Goal: Task Accomplishment & Management: Complete application form

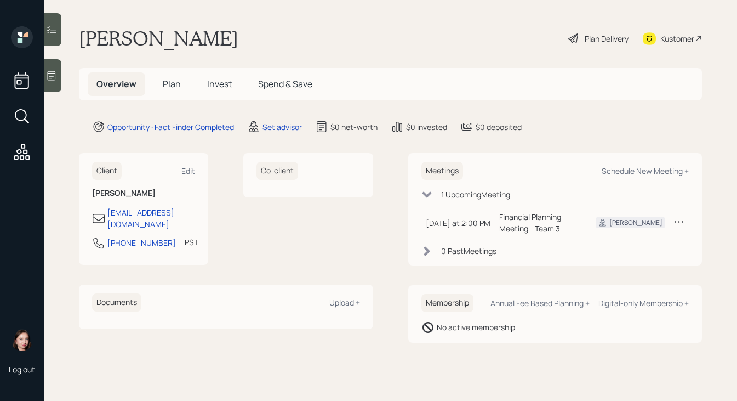
click at [572, 40] on icon at bounding box center [574, 38] width 10 height 10
click at [281, 124] on div "Set advisor" at bounding box center [282, 127] width 39 height 12
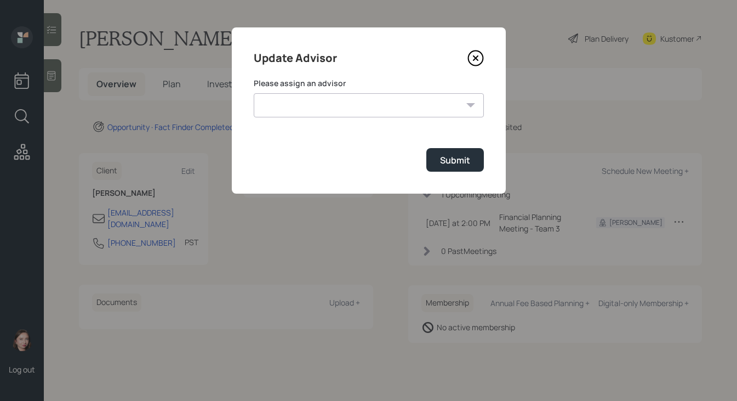
click at [459, 115] on select "Jonah Coleman Tyler End James DiStasi Treva Nostdahl Eric Schwartz Aleksandra S…" at bounding box center [369, 105] width 230 height 24
select select "b1d8ea90-abcc-42aa-86cc-4f33a132aacc"
click at [254, 93] on select "Jonah Coleman Tyler End James DiStasi Treva Nostdahl Eric Schwartz Aleksandra S…" at bounding box center [369, 105] width 230 height 24
click at [444, 163] on div "Submit" at bounding box center [455, 160] width 30 height 12
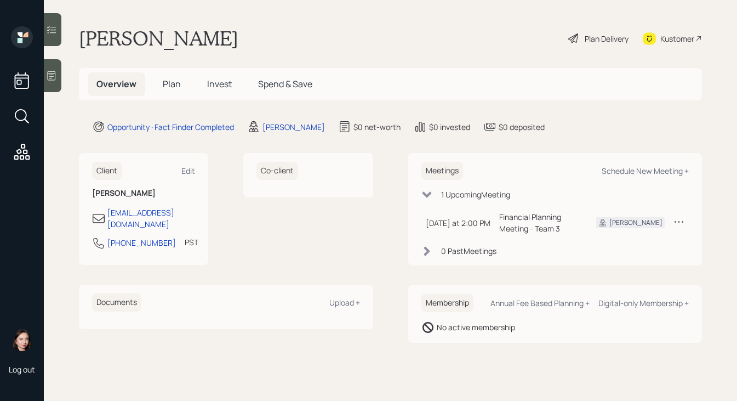
click at [577, 38] on icon at bounding box center [574, 38] width 13 height 13
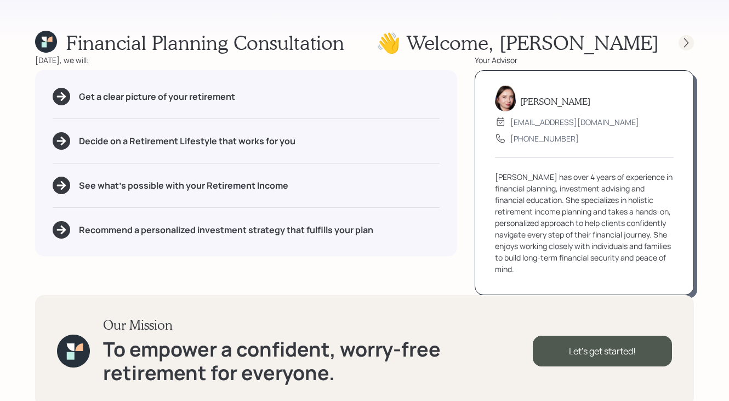
drag, startPoint x: 442, startPoint y: 166, endPoint x: 682, endPoint y: 41, distance: 270.0
click at [682, 41] on icon at bounding box center [686, 42] width 11 height 11
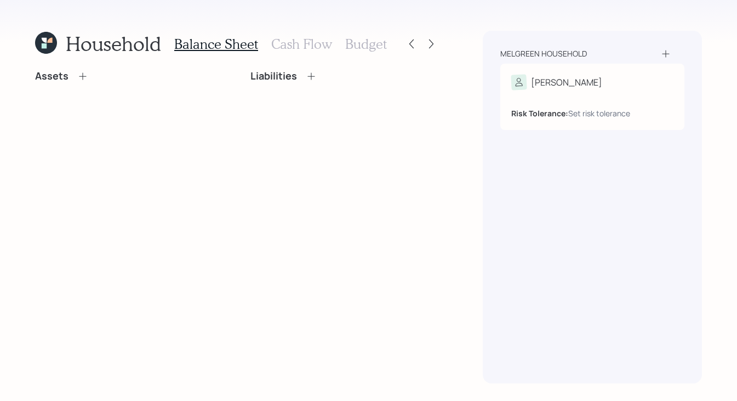
click at [666, 53] on icon at bounding box center [665, 53] width 7 height 7
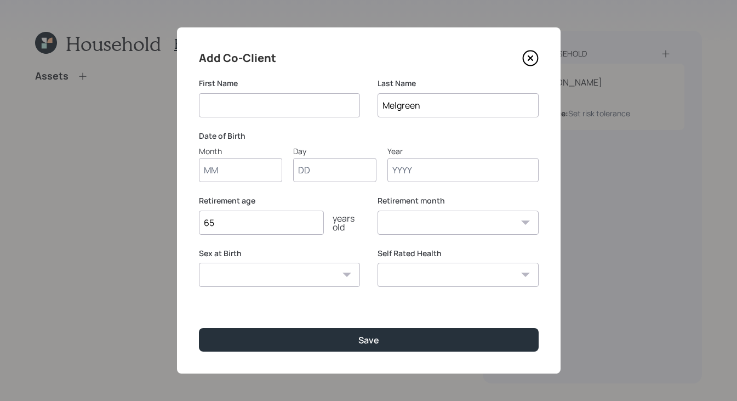
click at [282, 103] on input at bounding box center [279, 105] width 161 height 24
type input "Vicky"
click at [426, 354] on div "Add Co-Client First Name Vicky Last Name Melgreen Date of Birth Month Day Year …" at bounding box center [369, 200] width 384 height 346
click at [372, 341] on div "Save" at bounding box center [369, 340] width 21 height 12
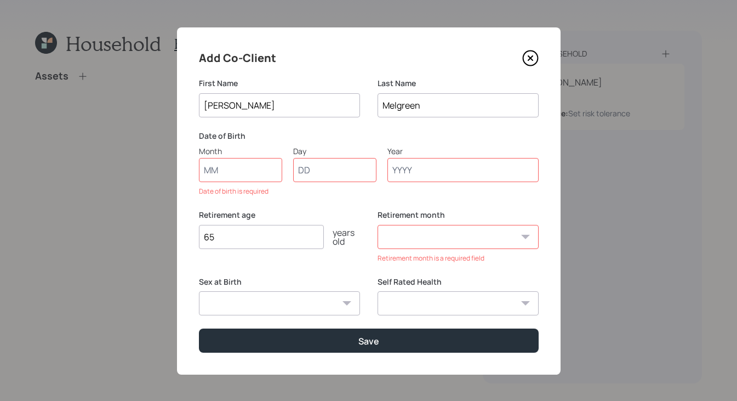
drag, startPoint x: 682, startPoint y: 41, endPoint x: 239, endPoint y: 168, distance: 460.9
click at [239, 168] on input "Month" at bounding box center [240, 170] width 83 height 24
type input "01"
drag, startPoint x: 239, startPoint y: 168, endPoint x: 409, endPoint y: 179, distance: 170.9
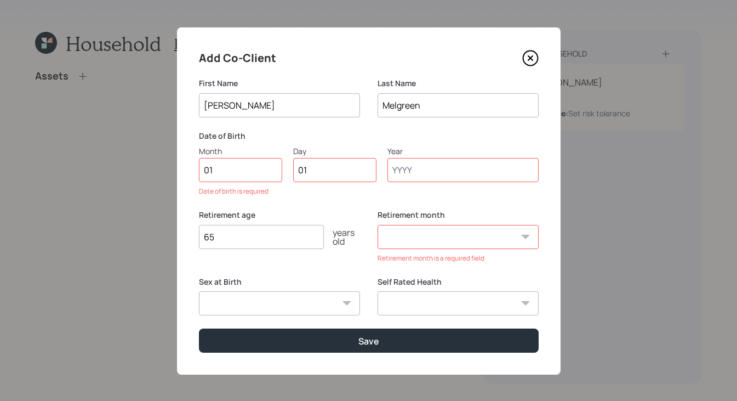
click at [409, 179] on input "Year" at bounding box center [463, 170] width 151 height 24
type input "1947"
select select "1"
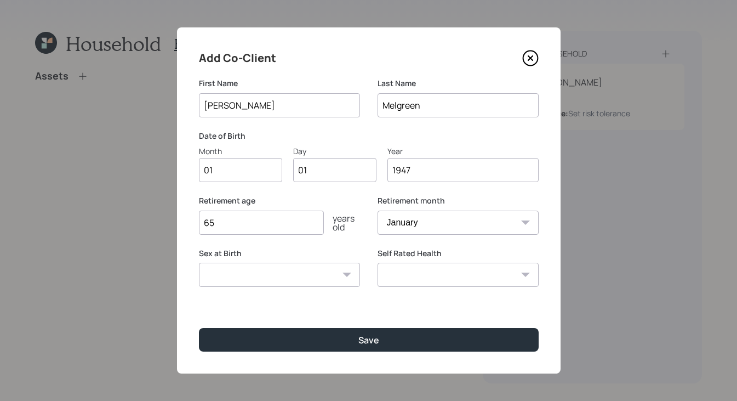
type input "1947"
click at [320, 280] on select "Male Female Other / Prefer not to say" at bounding box center [279, 275] width 161 height 24
select select "female"
click at [199, 263] on select "Male Female Other / Prefer not to say" at bounding box center [279, 275] width 161 height 24
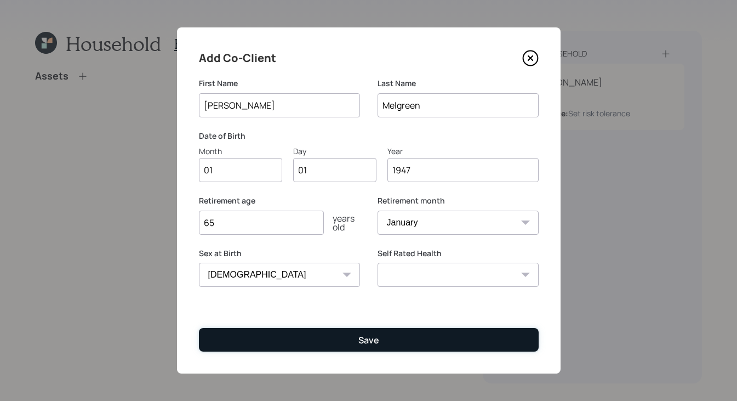
click at [398, 345] on button "Save" at bounding box center [369, 340] width 340 height 24
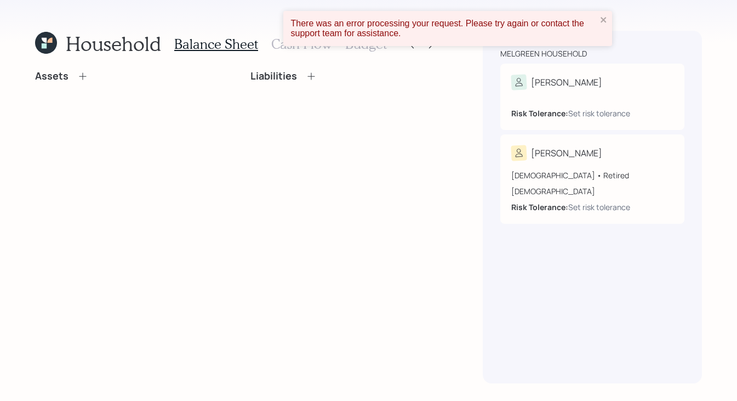
click at [598, 21] on div "There was an error processing your request. Please try again or contact the sup…" at bounding box center [444, 28] width 313 height 26
click at [52, 40] on icon at bounding box center [50, 41] width 6 height 6
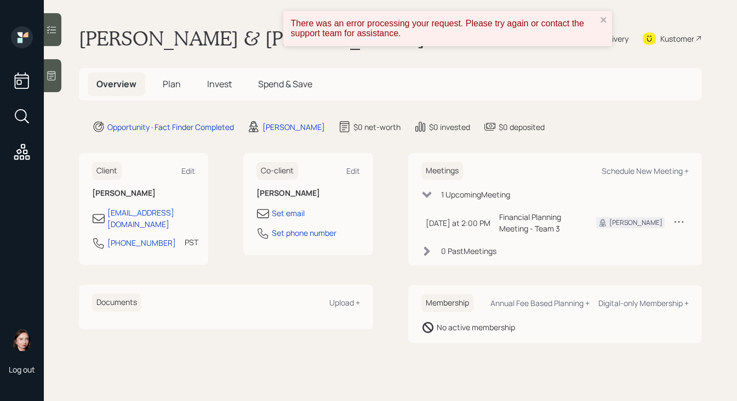
click at [608, 18] on div "There was an error processing your request. Please try again or contact the sup…" at bounding box center [447, 28] width 329 height 35
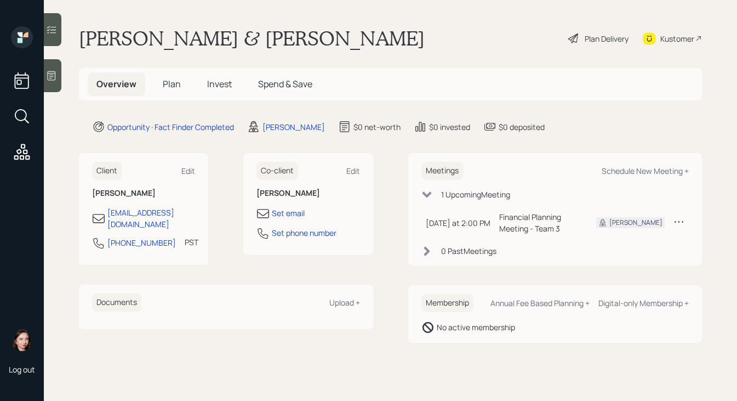
click at [181, 88] on h5 "Plan" at bounding box center [172, 84] width 36 height 24
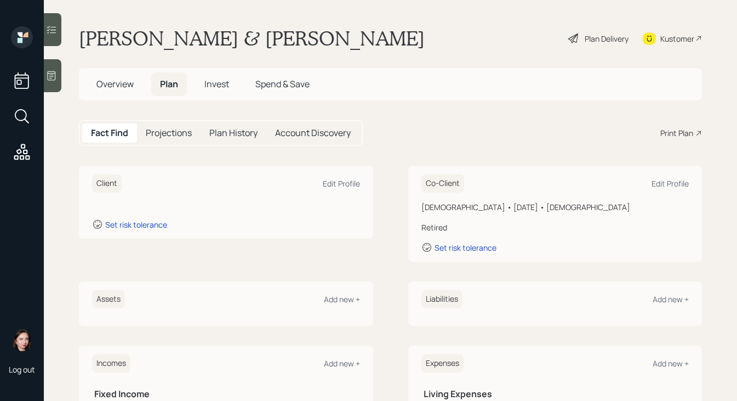
click at [585, 39] on div "Plan Delivery" at bounding box center [607, 39] width 44 height 12
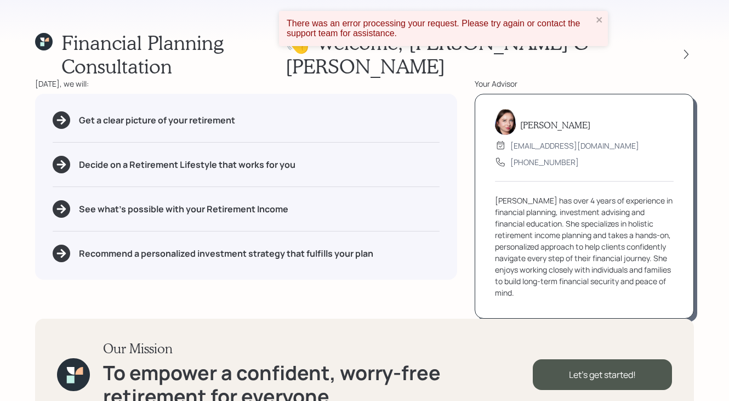
click at [606, 19] on div "There was an error processing your request. Please try again or contact the sup…" at bounding box center [443, 28] width 329 height 35
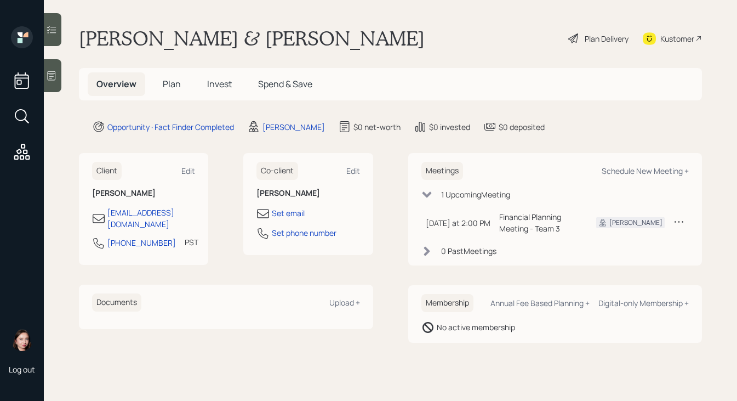
click at [577, 34] on icon at bounding box center [574, 38] width 13 height 13
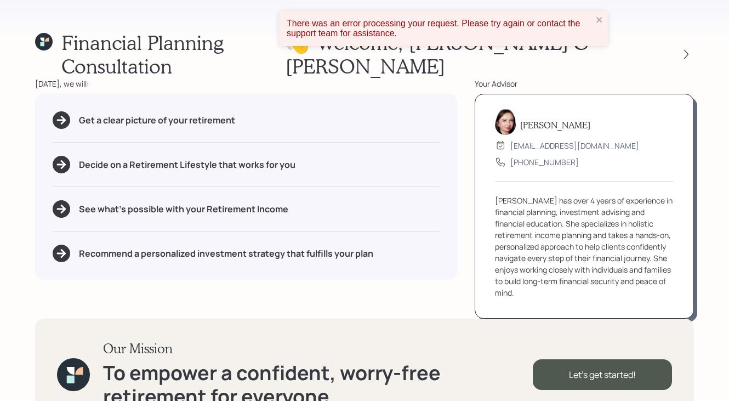
click at [695, 39] on div "Financial Planning Consultation 👋 Welcome , Barry & Vicky Today, we will: Get a…" at bounding box center [364, 200] width 729 height 401
click at [693, 47] on div at bounding box center [686, 54] width 15 height 15
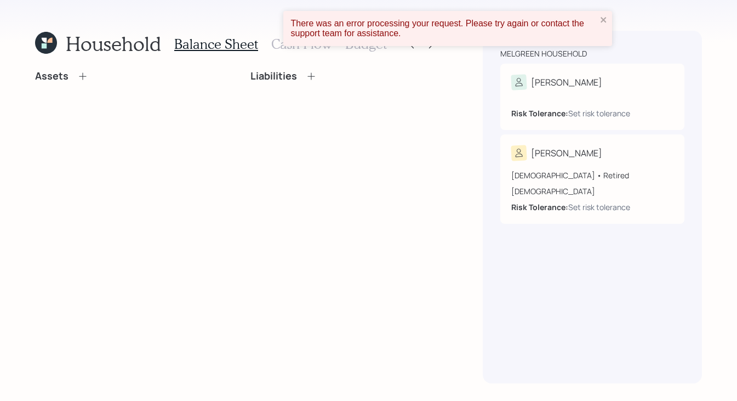
click at [610, 21] on div "There was an error processing your request. Please try again or contact the sup…" at bounding box center [447, 28] width 329 height 35
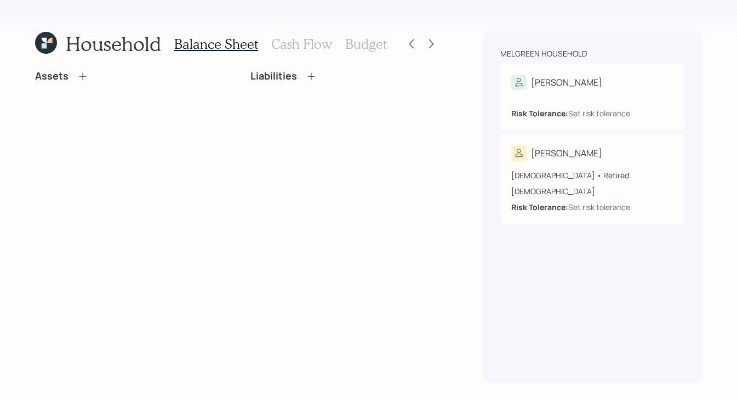
click at [41, 48] on icon at bounding box center [46, 43] width 22 height 22
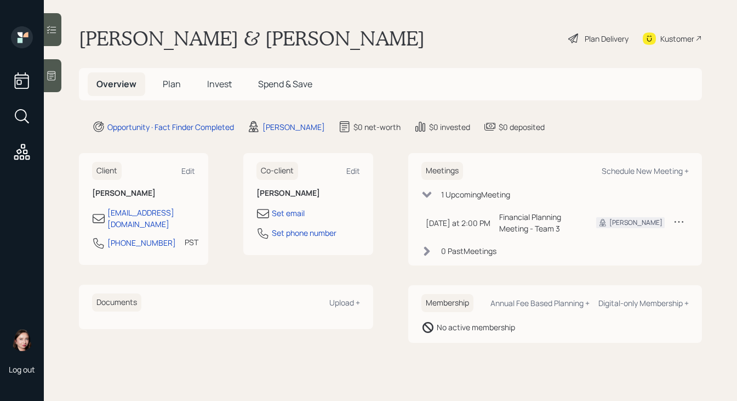
click at [161, 84] on h5 "Plan" at bounding box center [172, 84] width 36 height 24
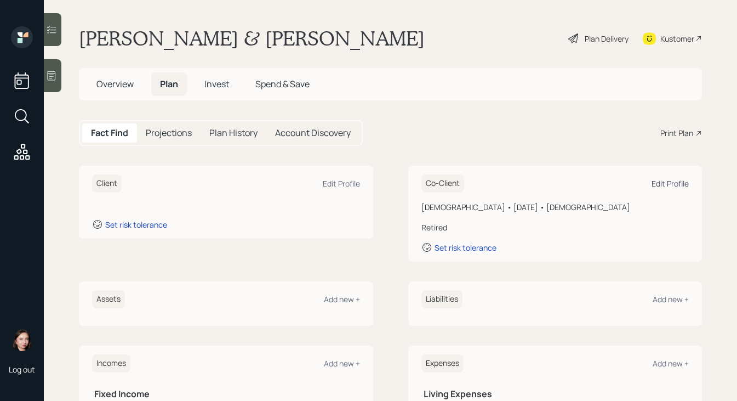
click at [652, 185] on div "Edit Profile" at bounding box center [670, 183] width 37 height 10
select select "female"
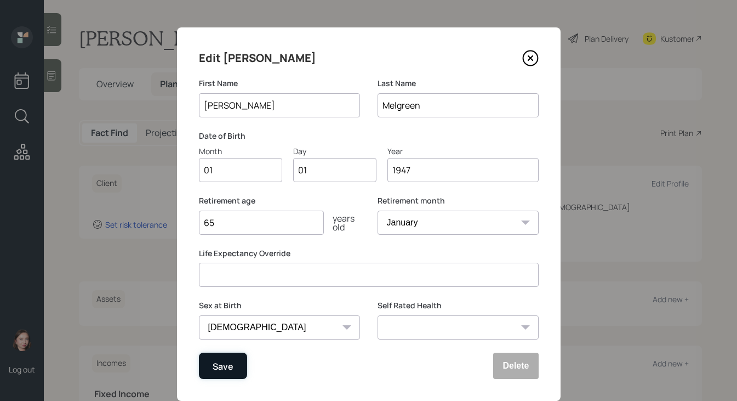
click at [207, 371] on button "Save" at bounding box center [223, 366] width 48 height 26
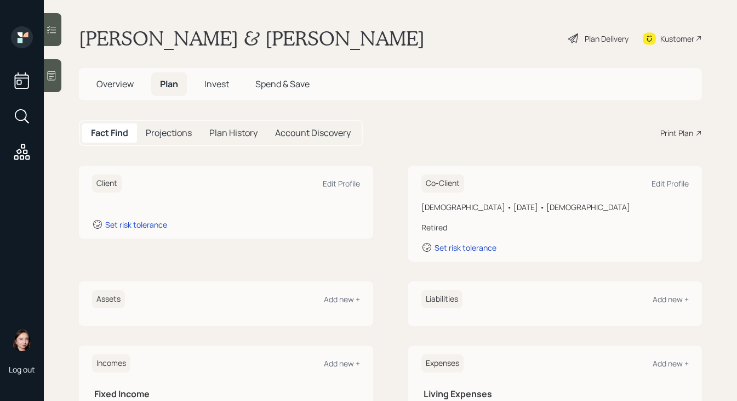
click at [226, 191] on div "Client Edit Profile" at bounding box center [226, 183] width 268 height 18
click at [333, 183] on div "Edit Profile" at bounding box center [341, 183] width 37 height 10
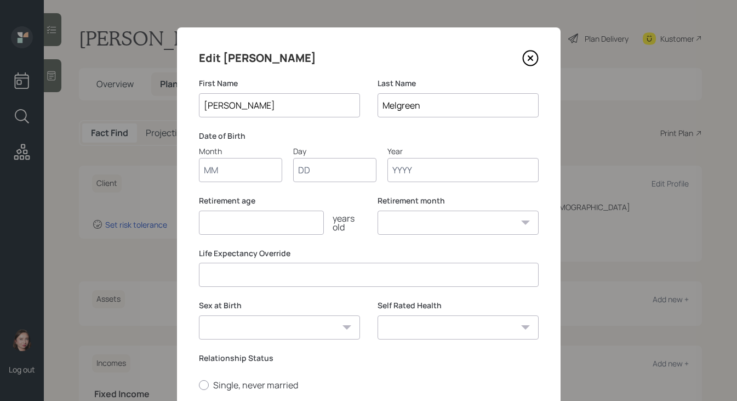
click at [244, 171] on input "Month" at bounding box center [240, 170] width 83 height 24
click at [456, 180] on input "Year" at bounding box center [463, 170] width 151 height 24
click at [257, 166] on input "Month" at bounding box center [240, 170] width 83 height 24
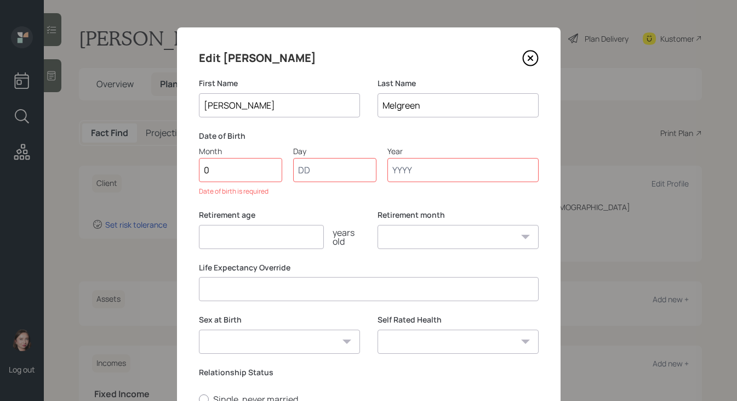
type input "05"
type input "01"
click at [434, 171] on input "Year" at bounding box center [463, 170] width 151 height 24
type input "1947"
select select "5"
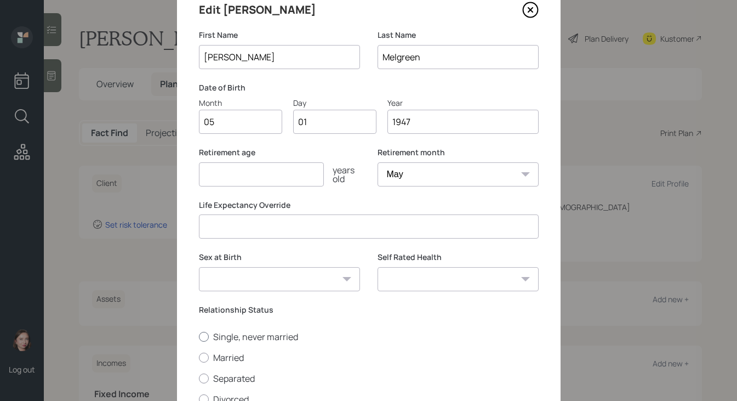
scroll to position [160, 0]
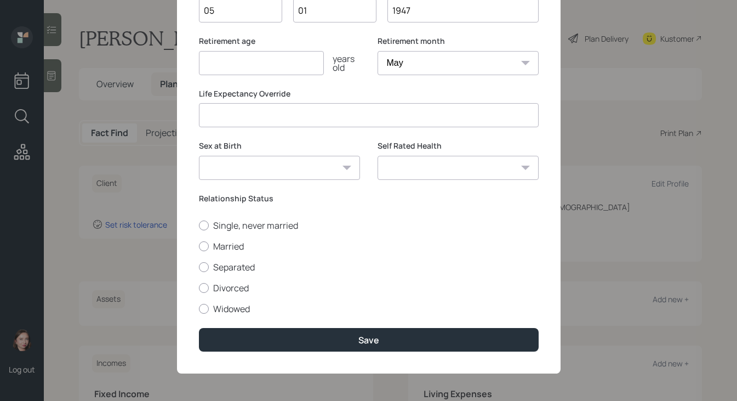
type input "1947"
click at [270, 160] on select "Male Female Other / Prefer not to say" at bounding box center [279, 168] width 161 height 24
select select "male"
click at [199, 156] on select "Male Female Other / Prefer not to say" at bounding box center [279, 168] width 161 height 24
click at [199, 246] on div at bounding box center [204, 246] width 10 height 10
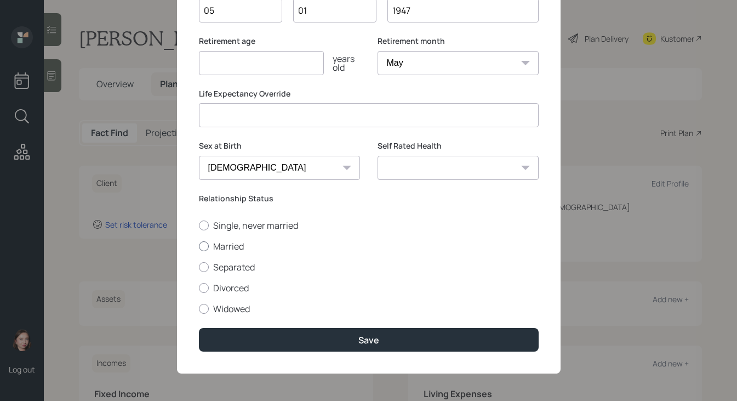
click at [198, 246] on input "Married" at bounding box center [198, 246] width 1 height 1
radio input "true"
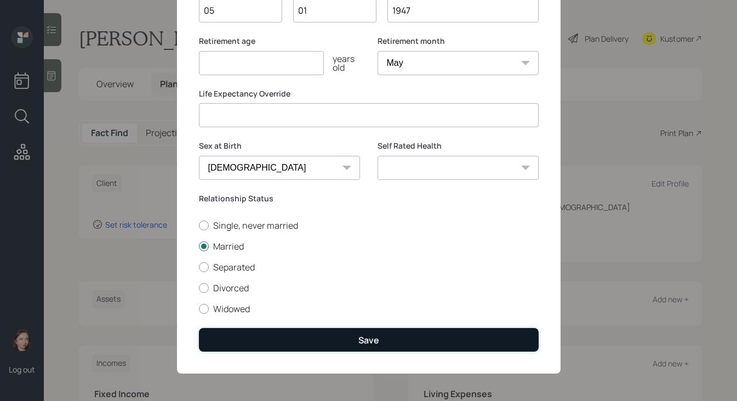
click at [397, 347] on button "Save" at bounding box center [369, 340] width 340 height 24
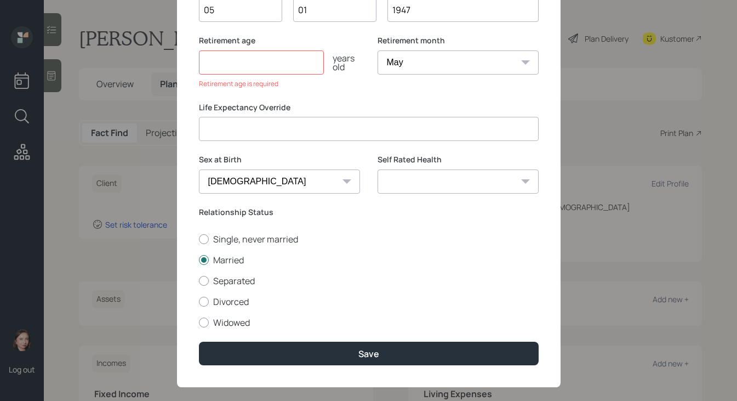
click at [274, 65] on input "number" at bounding box center [261, 62] width 125 height 24
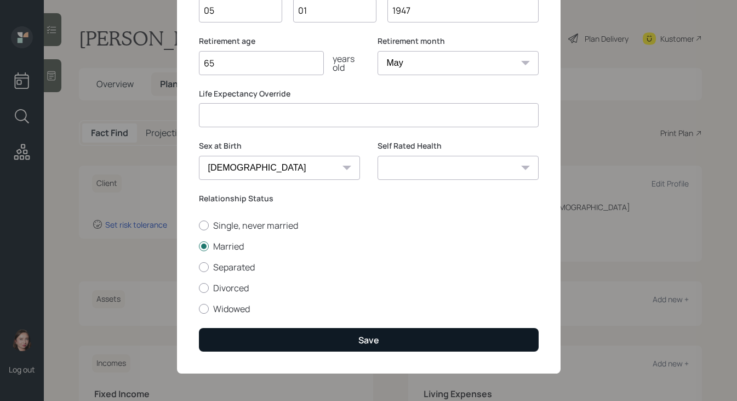
type input "65"
click at [401, 343] on button "Save" at bounding box center [369, 340] width 340 height 24
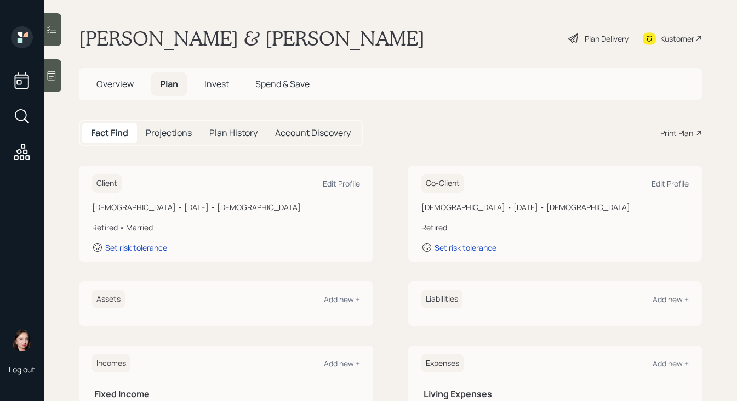
click at [568, 38] on icon at bounding box center [574, 38] width 13 height 13
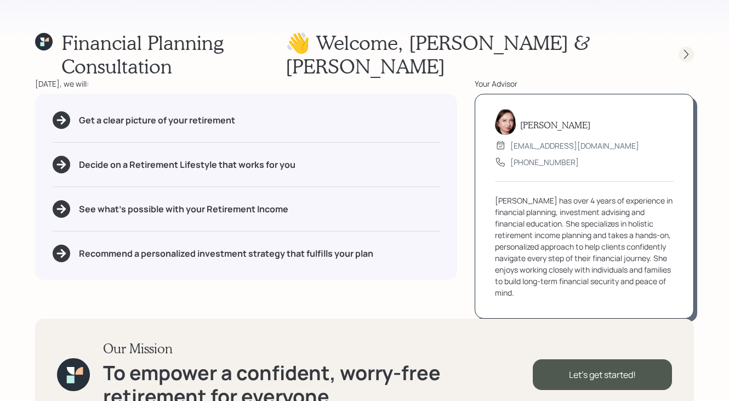
click at [690, 49] on icon at bounding box center [686, 54] width 11 height 11
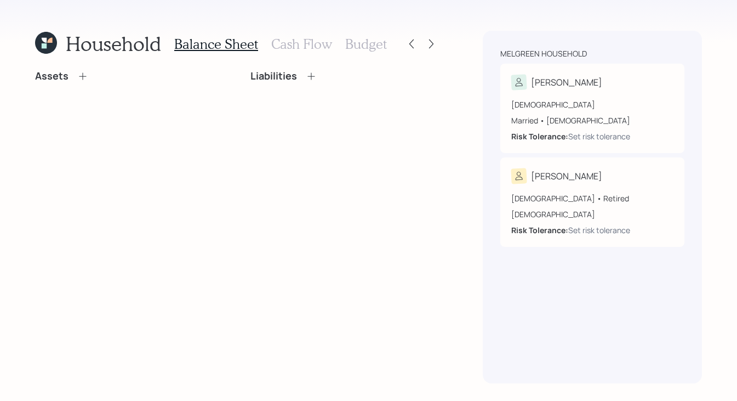
click at [83, 74] on icon at bounding box center [82, 76] width 11 height 11
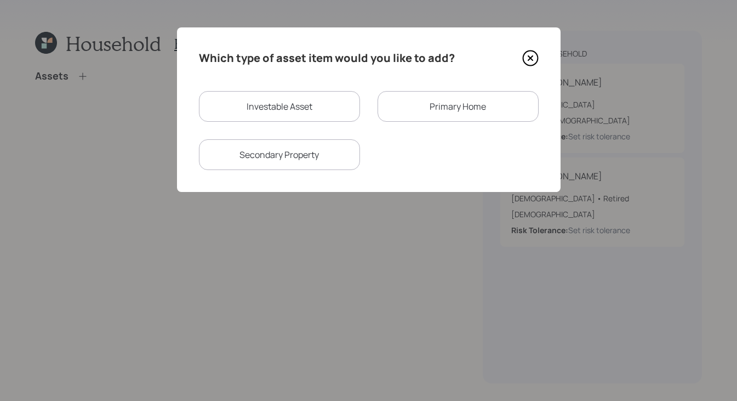
click at [259, 98] on div "Investable Asset" at bounding box center [279, 106] width 161 height 31
select select "taxable"
select select "balanced"
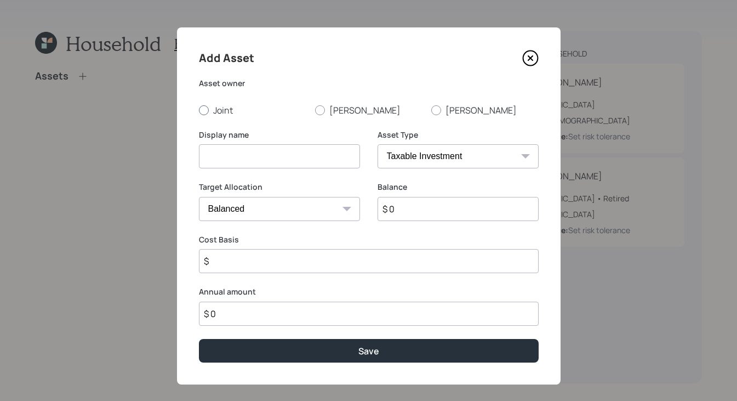
click at [200, 109] on div at bounding box center [204, 110] width 10 height 10
click at [199, 110] on input "Joint" at bounding box center [198, 110] width 1 height 1
radio input "true"
click at [245, 156] on input at bounding box center [279, 156] width 161 height 24
type input "401K"
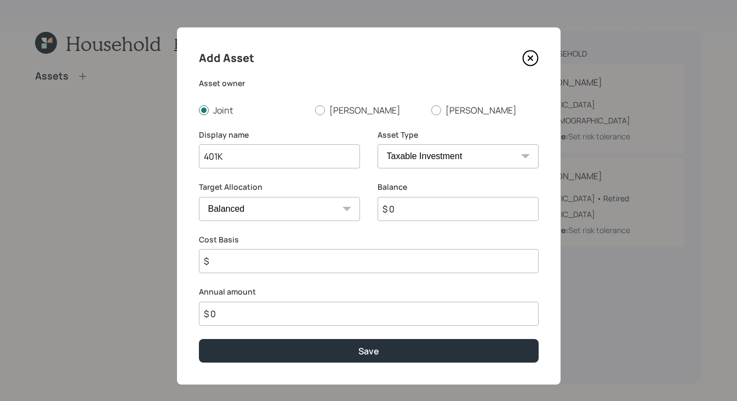
click at [419, 153] on select "SEP IRA IRA Roth IRA 401(k) Roth 401(k) 403(b) Roth 403(b) 457(b) Roth 457(b) H…" at bounding box center [458, 156] width 161 height 24
select select "company_sponsored"
click at [378, 144] on select "SEP IRA IRA Roth IRA 401(k) Roth 401(k) 403(b) Roth 403(b) 457(b) Roth 457(b) H…" at bounding box center [458, 156] width 161 height 24
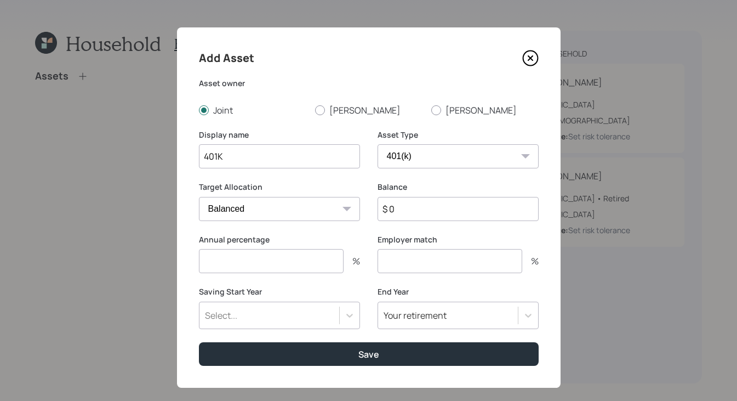
click at [336, 216] on select "Cash Conservative Balanced Aggressive" at bounding box center [279, 209] width 161 height 24
click at [199, 197] on select "Cash Conservative Balanced Aggressive" at bounding box center [279, 209] width 161 height 24
click at [459, 219] on input "$ 0" at bounding box center [458, 209] width 161 height 24
type input "$ 42,000"
click at [272, 265] on input "number" at bounding box center [271, 261] width 145 height 24
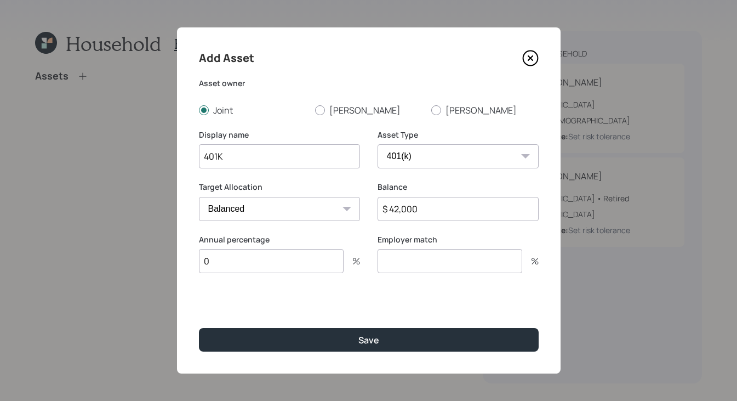
type input "0"
click at [426, 258] on input "number" at bounding box center [450, 261] width 145 height 24
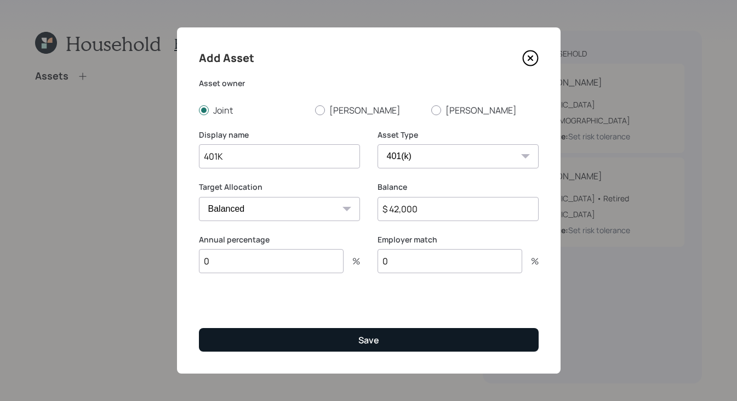
type input "0"
click at [426, 335] on button "Save" at bounding box center [369, 340] width 340 height 24
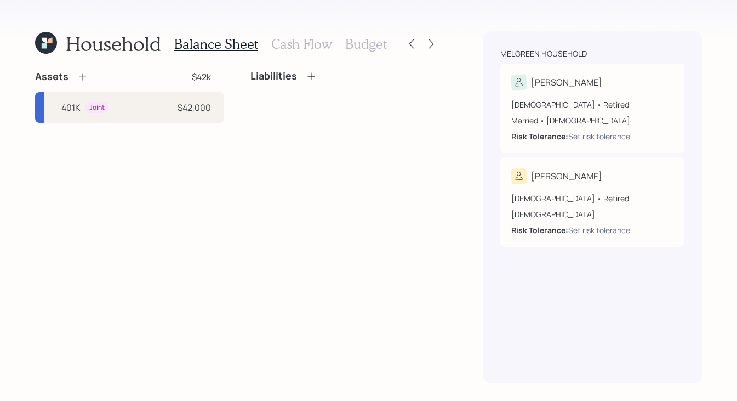
click at [85, 77] on icon at bounding box center [82, 76] width 7 height 7
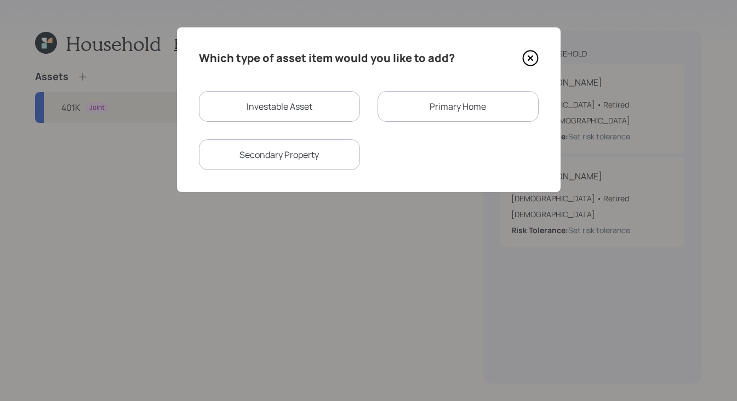
click at [240, 107] on div "Investable Asset" at bounding box center [279, 106] width 161 height 31
select select "taxable"
select select "balanced"
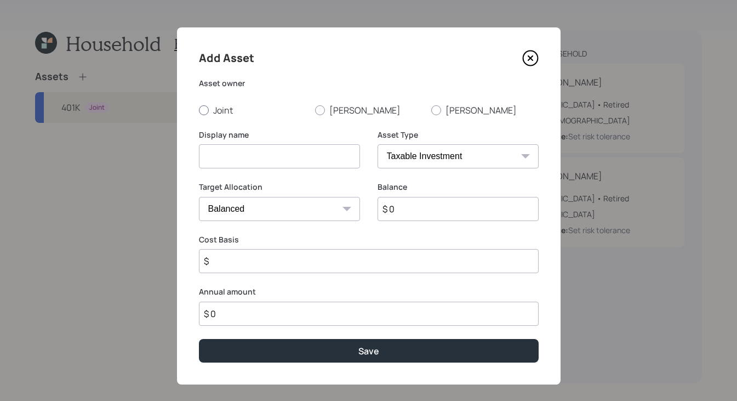
click at [200, 106] on div at bounding box center [204, 110] width 10 height 10
click at [199, 110] on input "Joint" at bounding box center [198, 110] width 1 height 1
radio input "true"
click at [249, 157] on input at bounding box center [279, 156] width 161 height 24
type input "Money market"
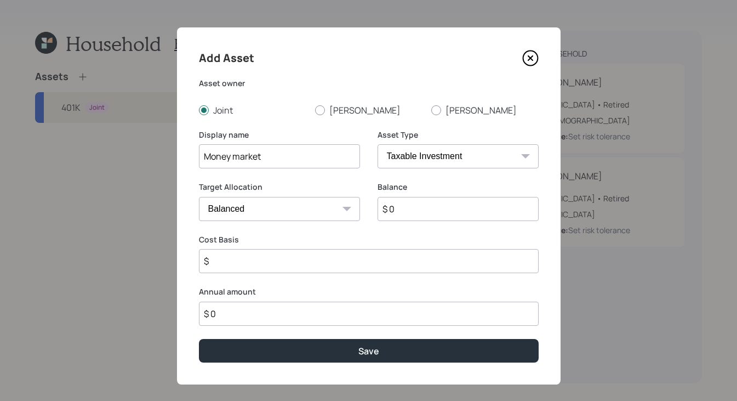
click at [250, 203] on select "Cash Conservative Balanced Aggressive" at bounding box center [279, 209] width 161 height 24
select select "uninvested"
click at [199, 197] on select "Cash Conservative Balanced Aggressive" at bounding box center [279, 209] width 161 height 24
click at [471, 186] on label "Balance" at bounding box center [458, 186] width 161 height 11
click at [463, 205] on input "$ 0" at bounding box center [458, 209] width 161 height 24
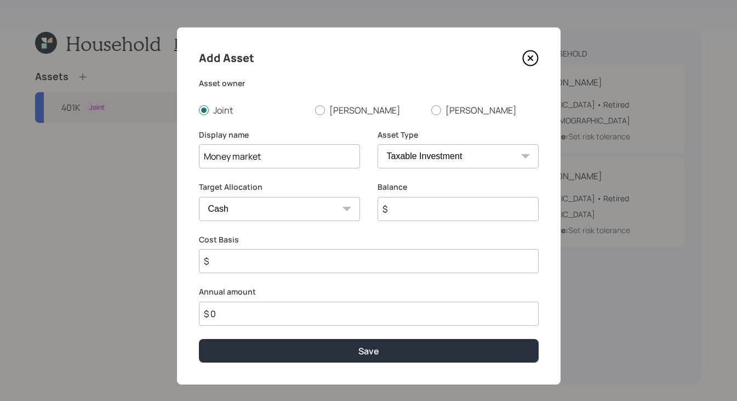
click at [523, 152] on select "SEP IRA IRA Roth IRA 401(k) Roth 401(k) 403(b) Roth 403(b) 457(b) Roth 457(b) H…" at bounding box center [458, 156] width 161 height 24
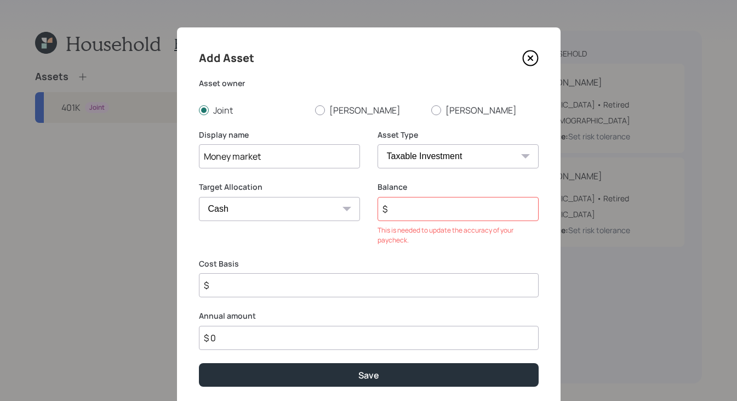
click at [434, 213] on input "$" at bounding box center [458, 209] width 161 height 24
type input "$ 3"
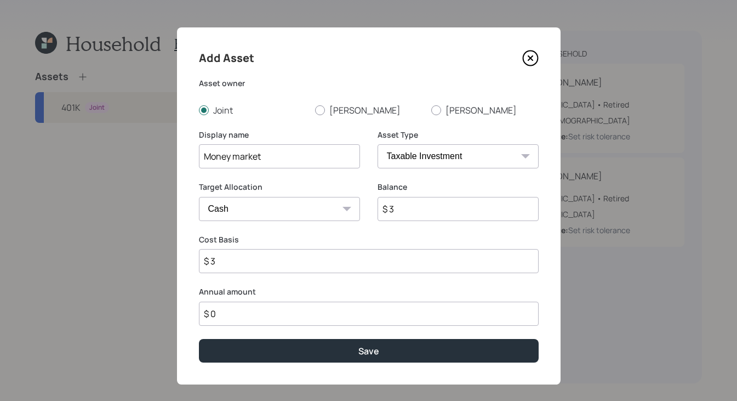
type input "$ 36"
type input "$ 360"
type input "$ 3,600"
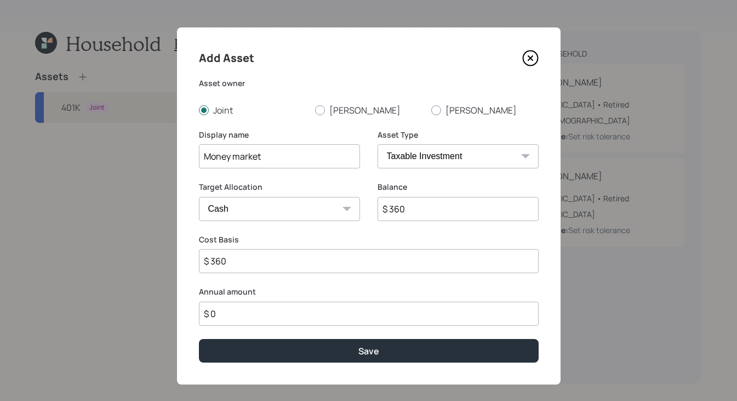
type input "$ 3,600"
type input "$ 36,000"
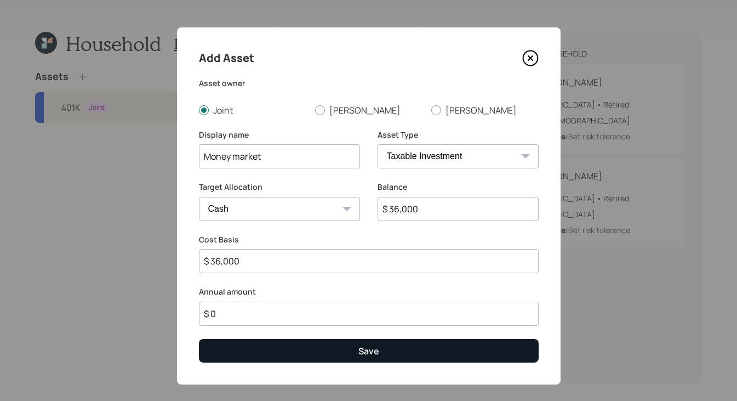
type input "$ 36,000"
click at [313, 358] on button "Save" at bounding box center [369, 351] width 340 height 24
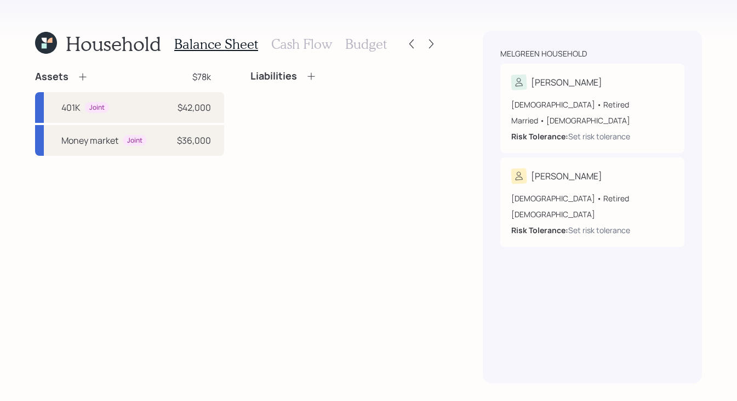
click at [81, 81] on icon at bounding box center [82, 76] width 11 height 11
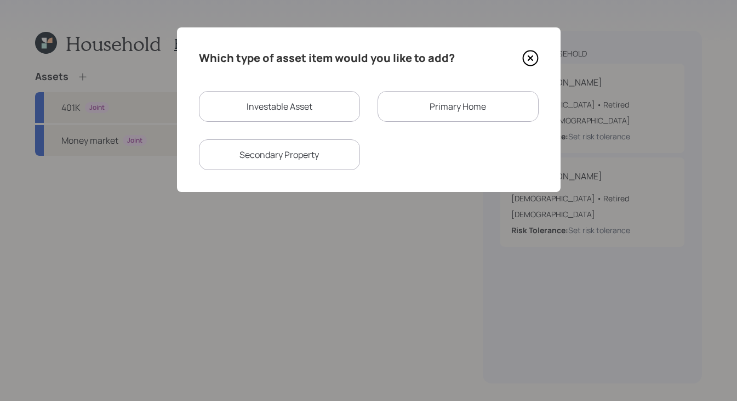
click at [319, 123] on div "Investable Asset Primary Home Secondary Property" at bounding box center [369, 130] width 340 height 79
click at [320, 118] on div "Investable Asset" at bounding box center [279, 106] width 161 height 31
select select "taxable"
select select "balanced"
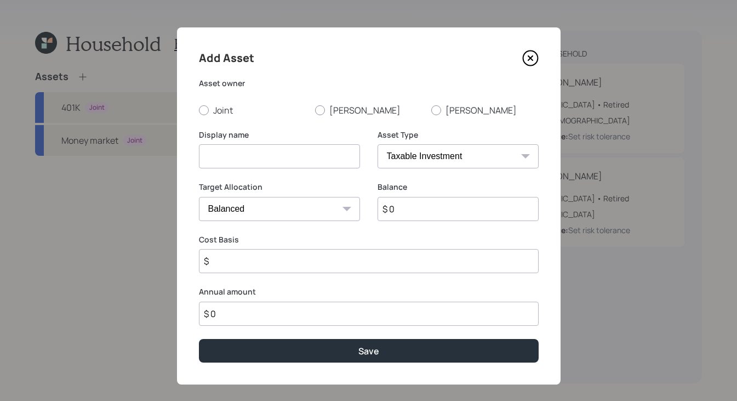
click at [194, 110] on div "Add Asset Asset owner Joint Barry Vicky Display name Asset Type SEP IRA IRA Rot…" at bounding box center [369, 205] width 384 height 357
click at [257, 159] on input at bounding box center [279, 156] width 161 height 24
click at [204, 108] on label "Joint" at bounding box center [252, 110] width 107 height 12
click at [199, 110] on input "Joint" at bounding box center [198, 110] width 1 height 1
radio input "true"
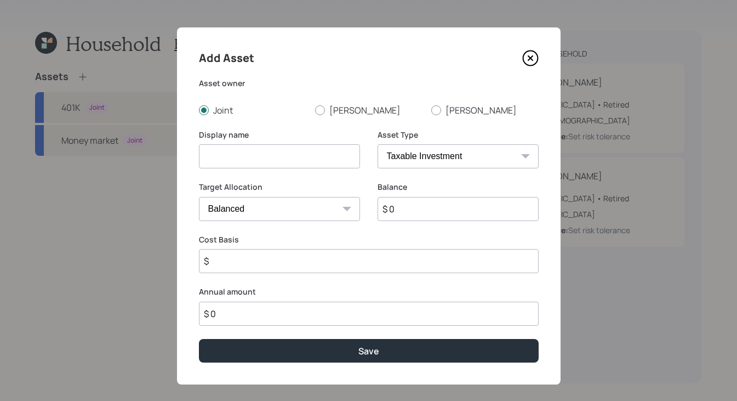
click at [248, 147] on input at bounding box center [279, 156] width 161 height 24
type input "Savings"
click at [427, 149] on select "SEP IRA IRA Roth IRA 401(k) Roth 401(k) 403(b) Roth 403(b) 457(b) Roth 457(b) H…" at bounding box center [458, 156] width 161 height 24
select select "cash"
click at [378, 144] on select "SEP IRA IRA Roth IRA 401(k) Roth 401(k) 403(b) Roth 403(b) 457(b) Roth 457(b) H…" at bounding box center [458, 156] width 161 height 24
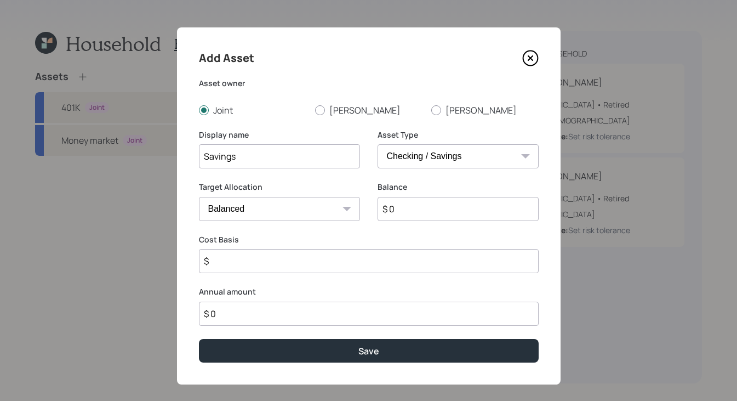
type input "$"
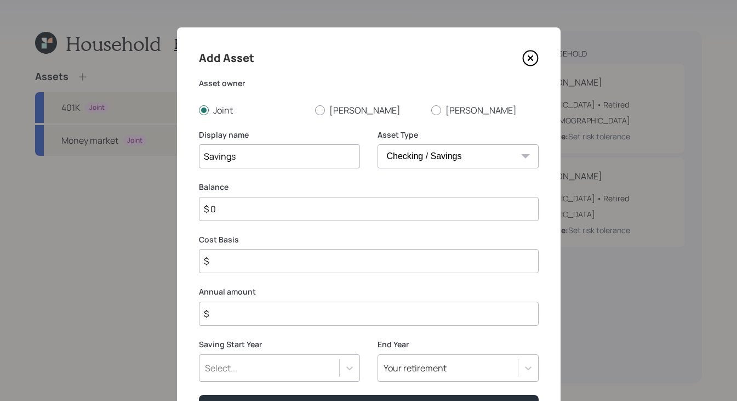
click at [326, 213] on input "$ 0" at bounding box center [369, 209] width 340 height 24
type input "$"
type input "$ 1"
type input "$ 10"
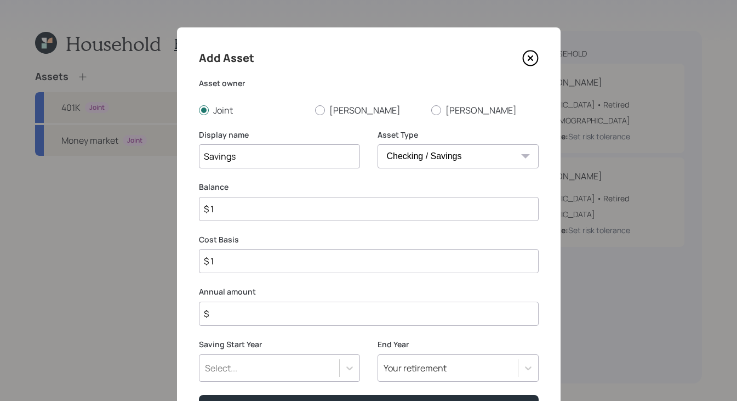
type input "$ 10"
type input "$ 100"
type input "$ 1,000"
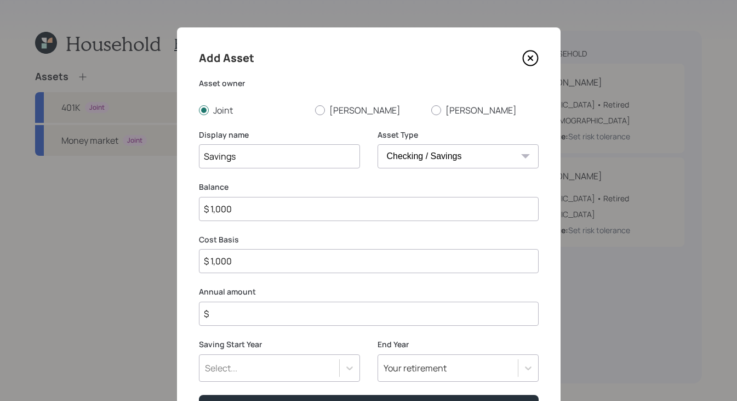
type input "$ 10,000"
type input "$ 100,000"
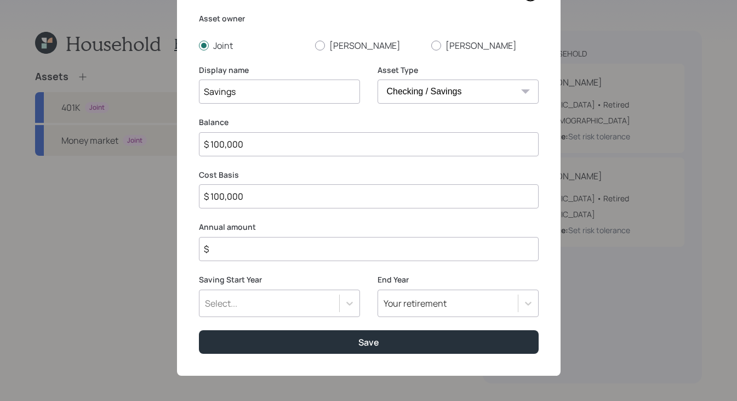
scroll to position [67, 0]
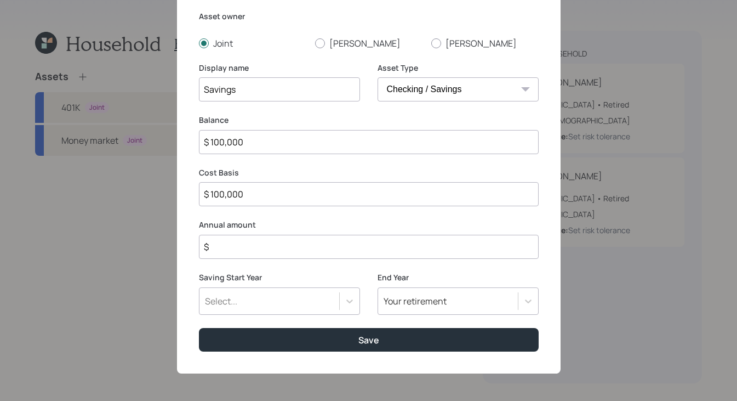
type input "$ 100,000"
click at [285, 263] on div "Add Asset Asset owner Joint Barry Vicky Display name Savings Asset Type SEP IRA…" at bounding box center [369, 167] width 384 height 413
click at [288, 256] on input "$" at bounding box center [369, 247] width 340 height 24
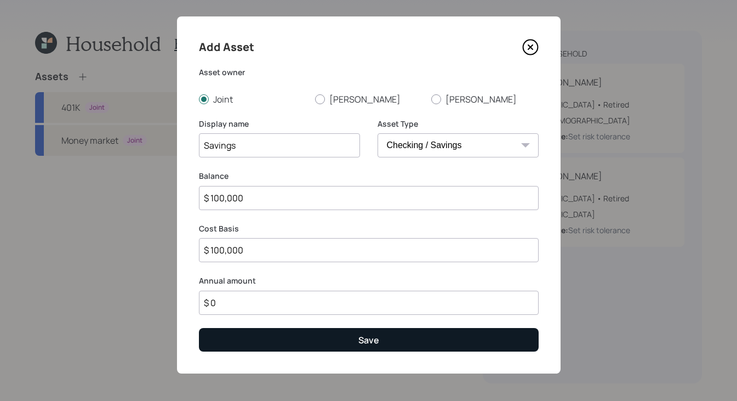
type input "$ 0"
click at [400, 332] on button "Save" at bounding box center [369, 340] width 340 height 24
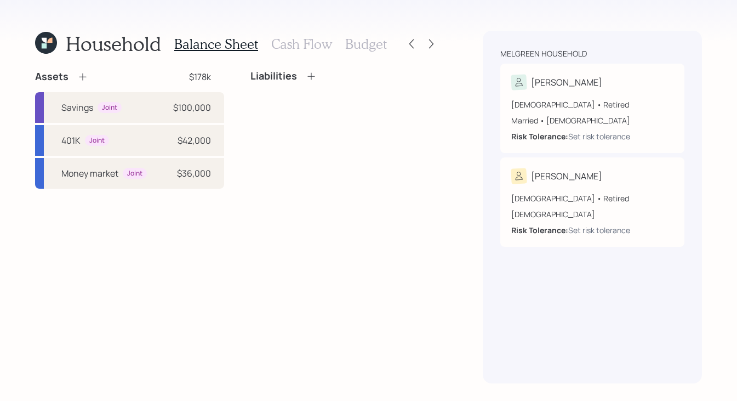
click at [81, 78] on icon at bounding box center [82, 76] width 11 height 11
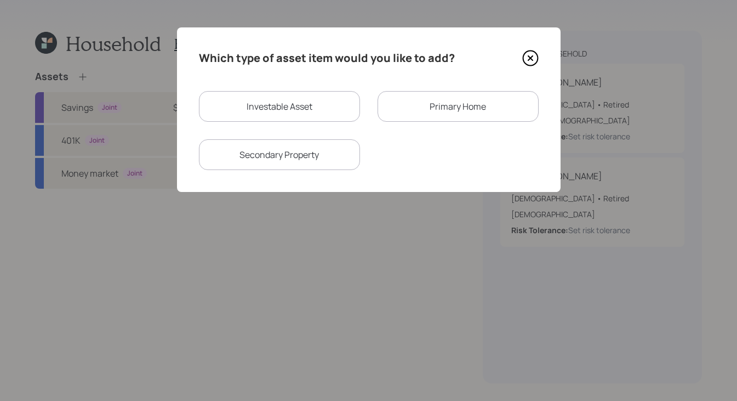
click at [480, 111] on div "Primary Home" at bounding box center [458, 106] width 161 height 31
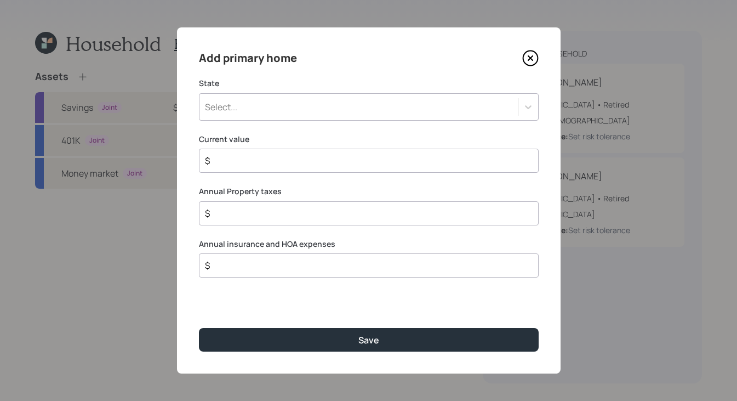
click at [281, 113] on div "Select..." at bounding box center [359, 107] width 319 height 19
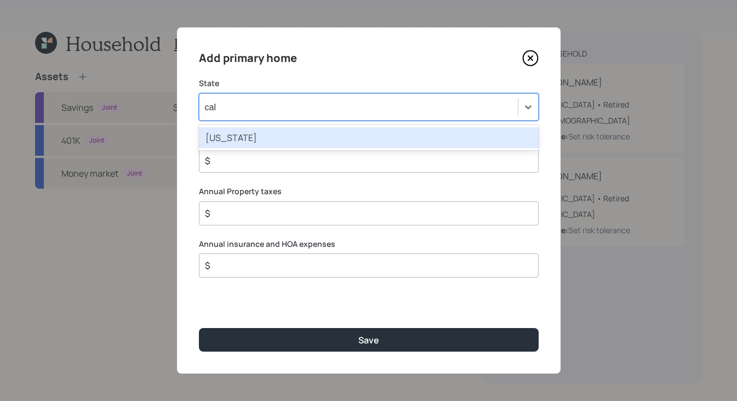
type input "cali"
click at [308, 129] on div "California" at bounding box center [369, 137] width 340 height 21
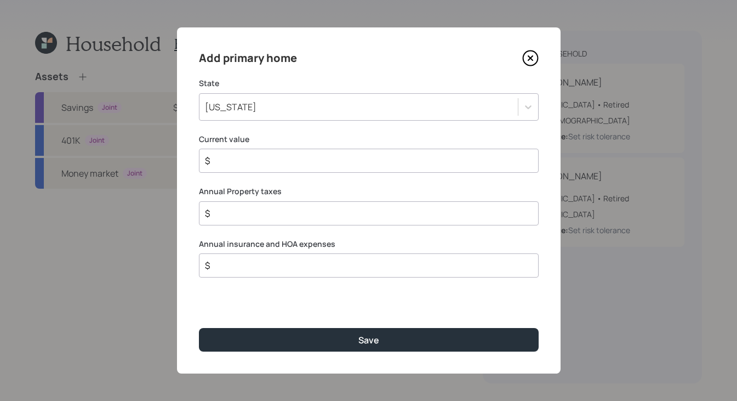
click at [266, 164] on input "$" at bounding box center [364, 160] width 321 height 13
type input "$ 1"
click at [256, 209] on input "$" at bounding box center [364, 213] width 321 height 13
type input "$ 1"
click at [266, 260] on input "$" at bounding box center [364, 265] width 321 height 13
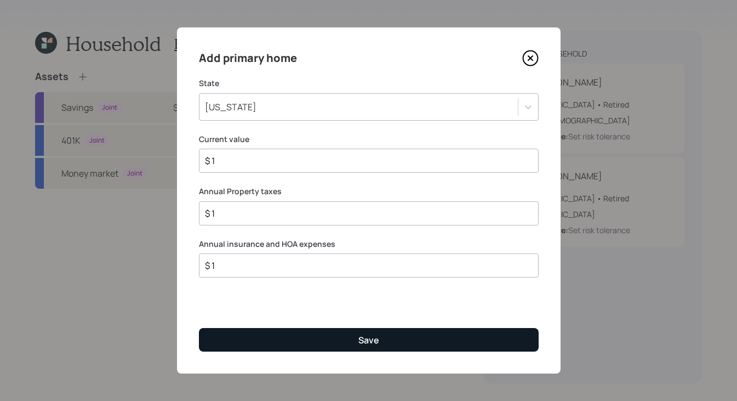
type input "$ 1"
click at [374, 337] on div "Save" at bounding box center [369, 340] width 21 height 12
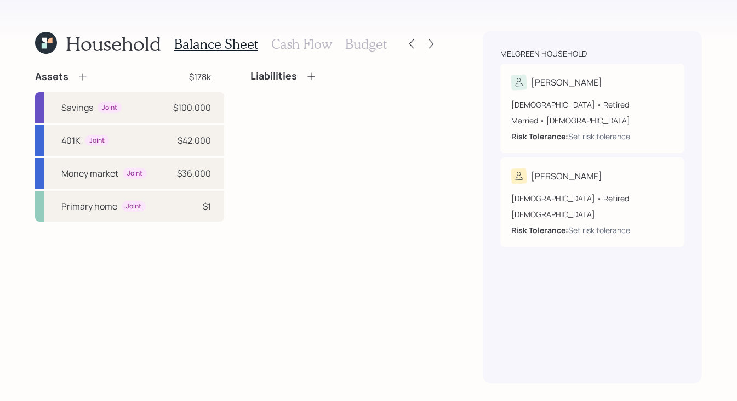
click at [301, 42] on h3 "Cash Flow" at bounding box center [301, 44] width 61 height 16
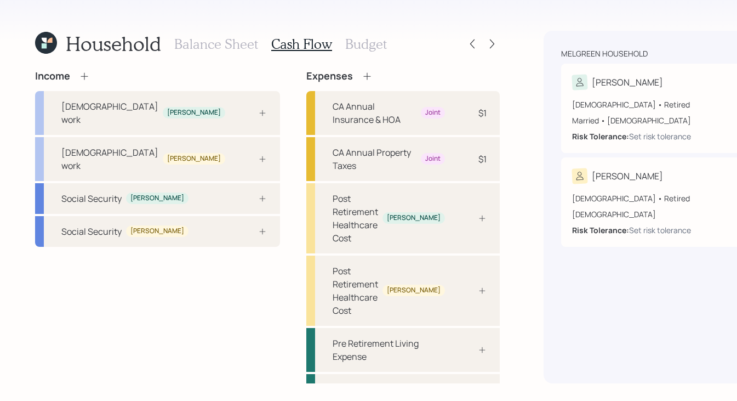
click at [82, 71] on icon at bounding box center [84, 76] width 11 height 11
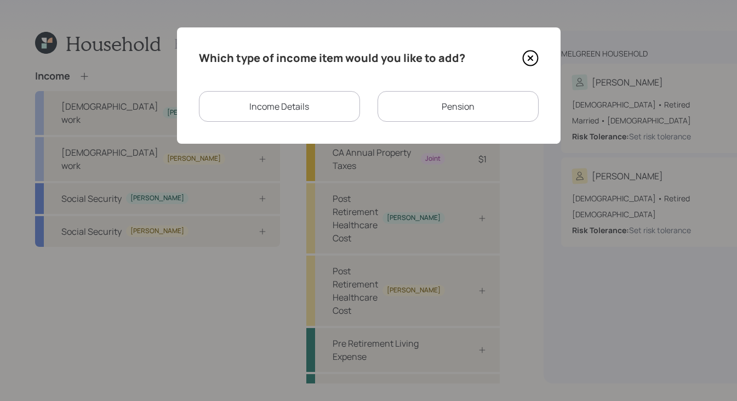
click at [455, 104] on div "Pension" at bounding box center [458, 106] width 161 height 31
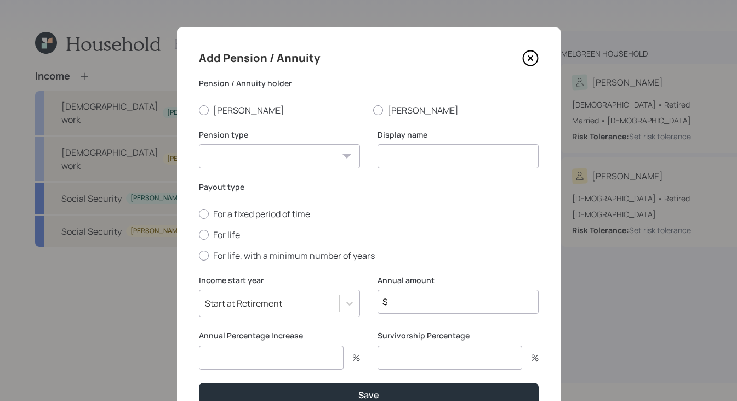
click at [188, 111] on div "Add Pension / Annuity Pension / Annuity holder Barry Vicky Pension type Pension…" at bounding box center [369, 227] width 384 height 401
click at [200, 109] on div at bounding box center [204, 110] width 10 height 10
click at [199, 110] on input "Barry" at bounding box center [198, 110] width 1 height 1
radio input "true"
click at [290, 158] on select "Pension Annuity" at bounding box center [279, 156] width 161 height 24
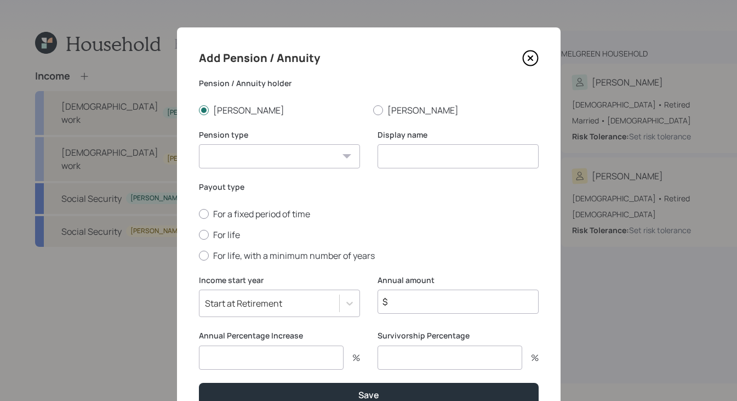
select select "pension"
click at [199, 144] on select "Pension Annuity" at bounding box center [279, 156] width 161 height 24
click at [444, 156] on input at bounding box center [458, 156] width 161 height 24
type input "Barry's Pension"
click at [199, 232] on div at bounding box center [204, 235] width 10 height 10
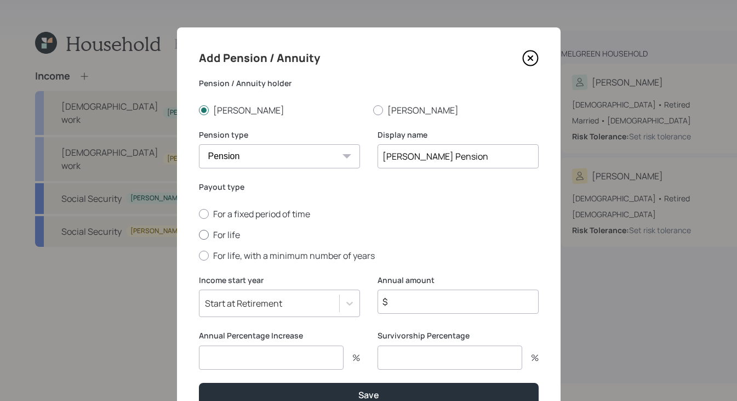
click at [198, 234] on input "For life" at bounding box center [198, 234] width 1 height 1
radio input "true"
click at [326, 305] on div "Start at Retirement" at bounding box center [279, 303] width 161 height 27
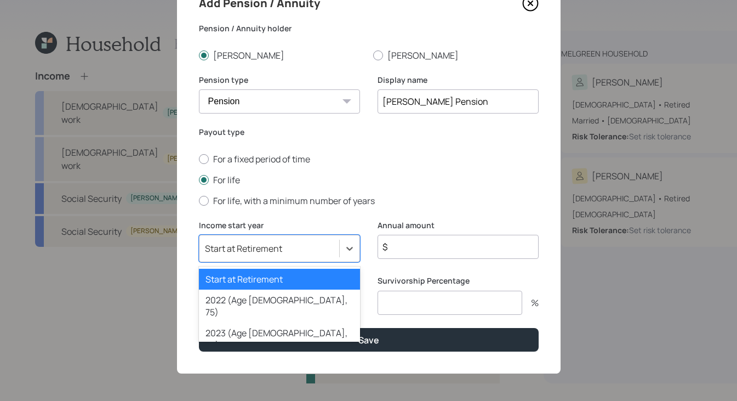
click at [268, 286] on div "Start at Retirement" at bounding box center [279, 279] width 161 height 21
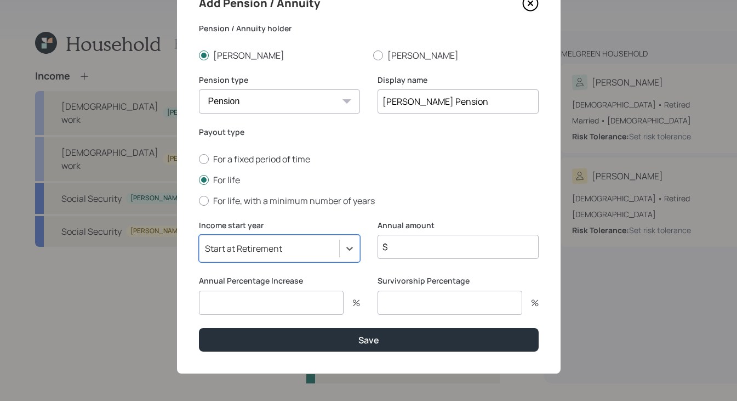
click at [453, 255] on input "$" at bounding box center [458, 247] width 161 height 24
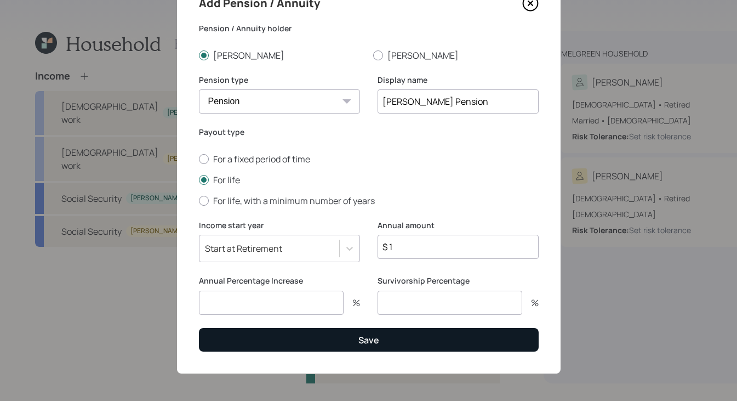
type input "$ 1"
click at [398, 331] on button "Save" at bounding box center [369, 340] width 340 height 24
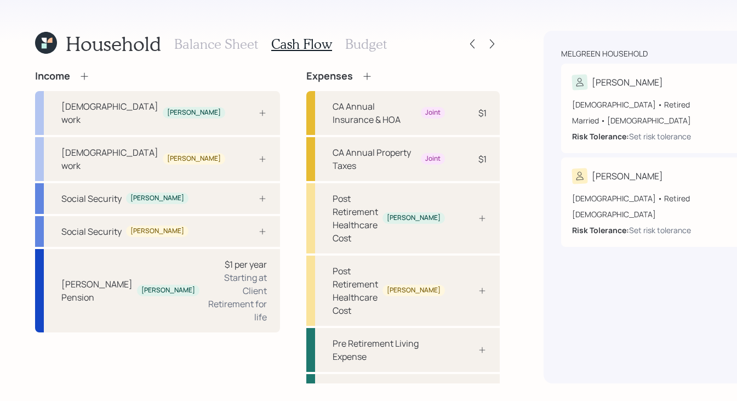
click at [87, 71] on icon at bounding box center [84, 76] width 11 height 11
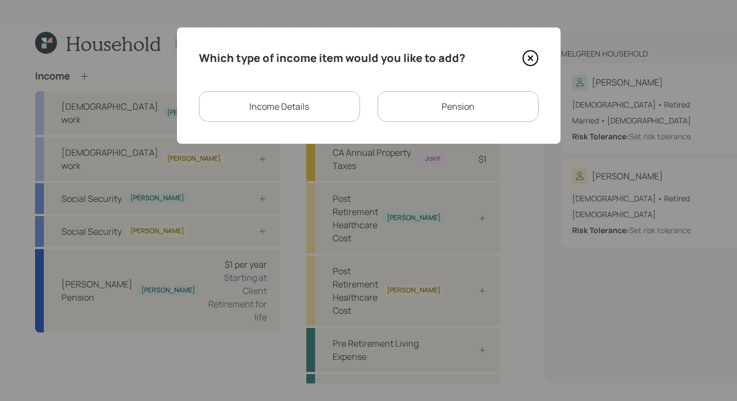
click at [423, 113] on div "Pension" at bounding box center [458, 106] width 161 height 31
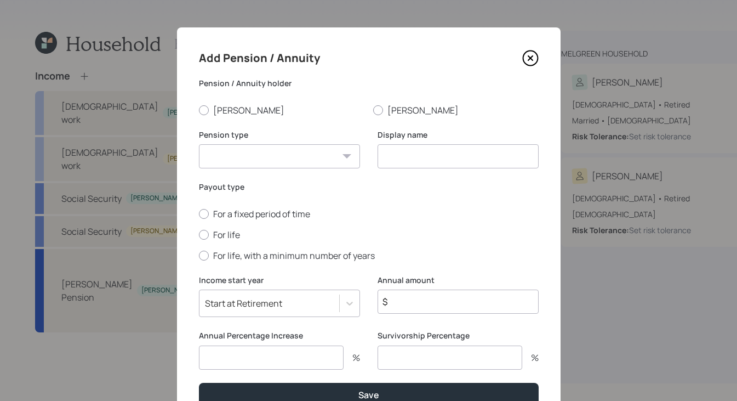
click at [366, 100] on div "Pension / Annuity holder Barry Vicky" at bounding box center [369, 97] width 340 height 38
click at [373, 106] on div at bounding box center [378, 110] width 10 height 10
click at [373, 110] on input "Vicky" at bounding box center [373, 110] width 1 height 1
radio input "true"
click at [311, 139] on label "Pension type" at bounding box center [279, 134] width 161 height 11
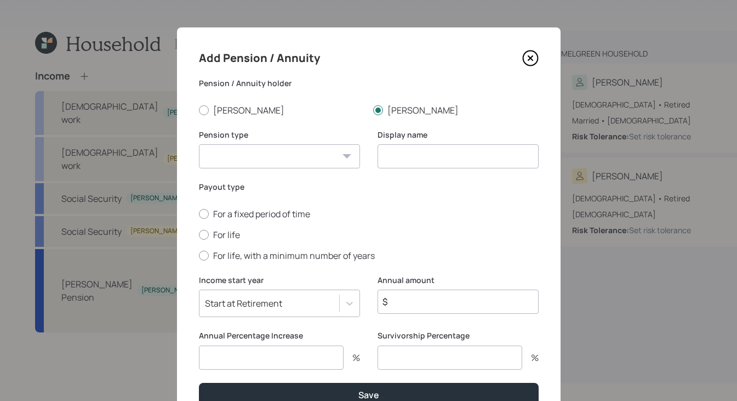
click at [307, 156] on select "Pension Annuity" at bounding box center [279, 156] width 161 height 24
select select "pension"
click at [199, 144] on select "Pension Annuity" at bounding box center [279, 156] width 161 height 24
click at [418, 154] on input at bounding box center [458, 156] width 161 height 24
type input "Vicky's Pnesion"
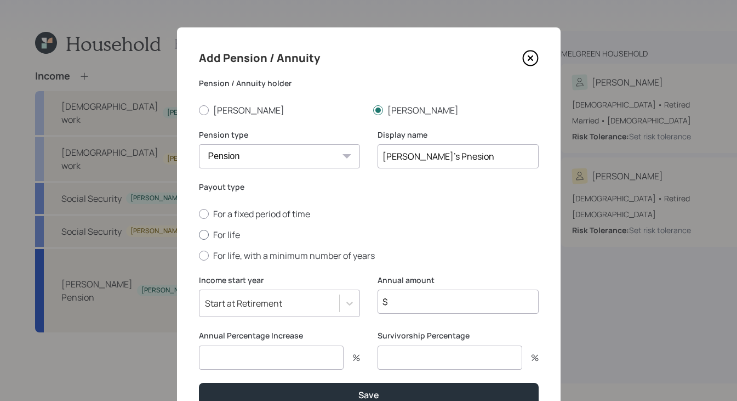
click at [203, 238] on div at bounding box center [204, 235] width 10 height 10
click at [199, 235] on input "For life" at bounding box center [198, 234] width 1 height 1
radio input "true"
click at [428, 313] on input "$" at bounding box center [458, 302] width 161 height 24
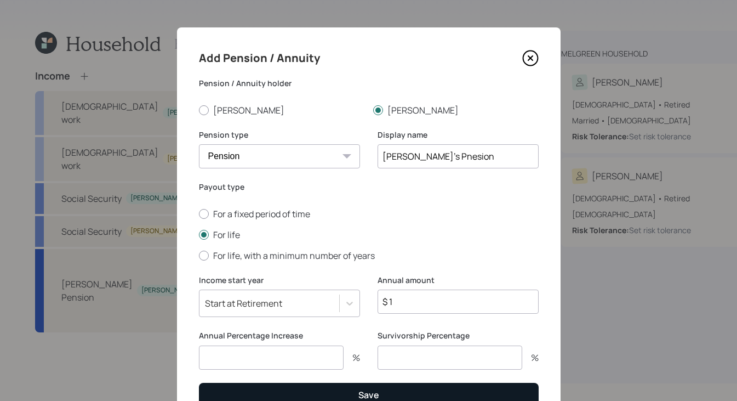
type input "$ 1"
click at [408, 397] on button "Save" at bounding box center [369, 395] width 340 height 24
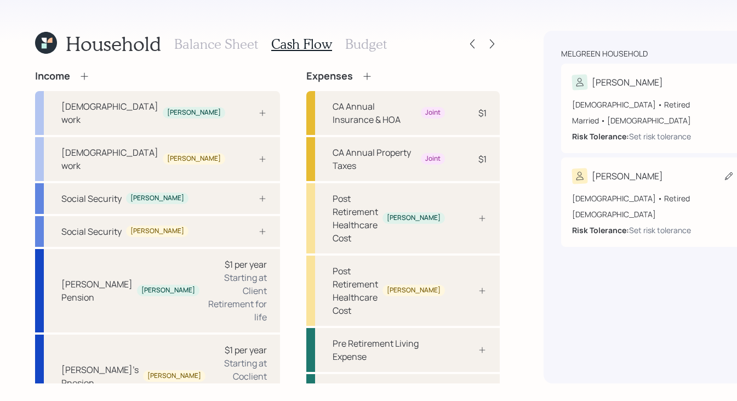
drag, startPoint x: 501, startPoint y: 244, endPoint x: 531, endPoint y: 245, distance: 30.7
click at [561, 245] on div "Vicky 78 years old • Retired Female Risk Tolerance: Set risk tolerance" at bounding box center [653, 201] width 184 height 89
select select "female"
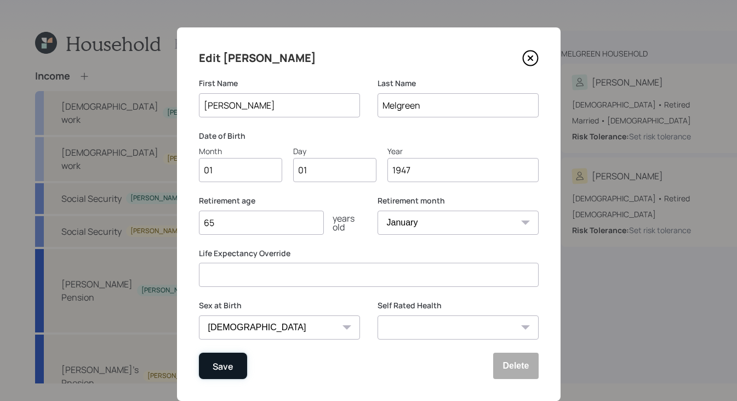
click at [208, 362] on button "Save" at bounding box center [223, 366] width 48 height 26
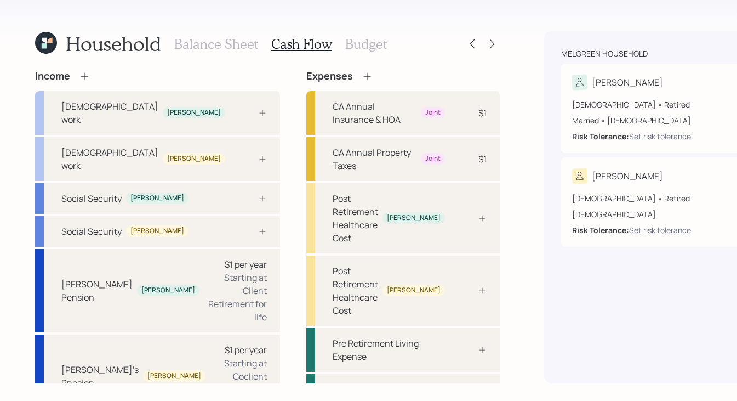
click at [207, 46] on h3 "Balance Sheet" at bounding box center [216, 44] width 84 height 16
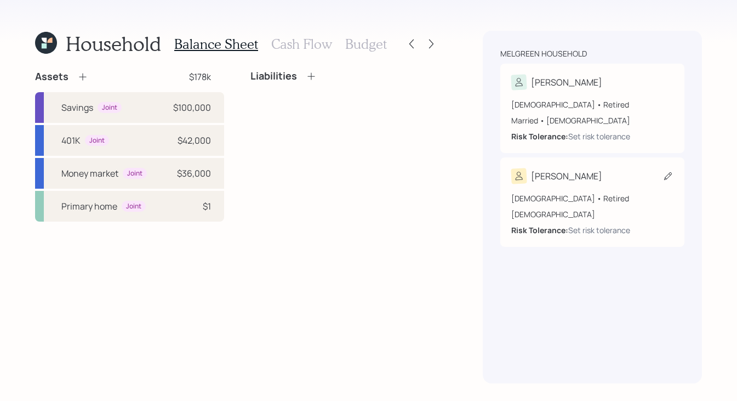
click at [606, 184] on div "78 years old • Retired Female Risk Tolerance: Set risk tolerance" at bounding box center [593, 210] width 162 height 52
select select "female"
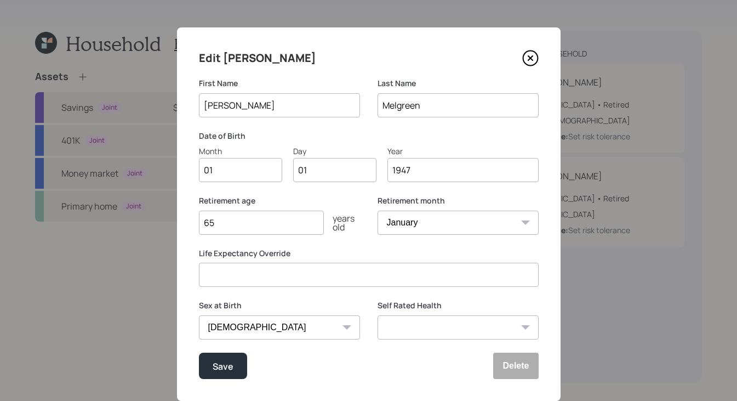
click at [436, 168] on input "1947" at bounding box center [463, 170] width 151 height 24
type input "1945"
click at [222, 361] on div "Save" at bounding box center [223, 366] width 21 height 15
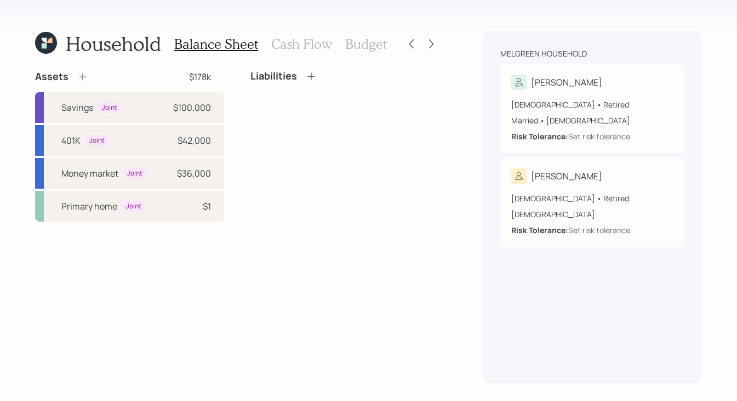
click at [305, 237] on div "Assets $178k Savings Joint $100,000 401K Joint $42,000 Money market Joint $36,0…" at bounding box center [237, 226] width 404 height 313
click at [605, 88] on div "Barry" at bounding box center [593, 82] width 162 height 15
select select "5"
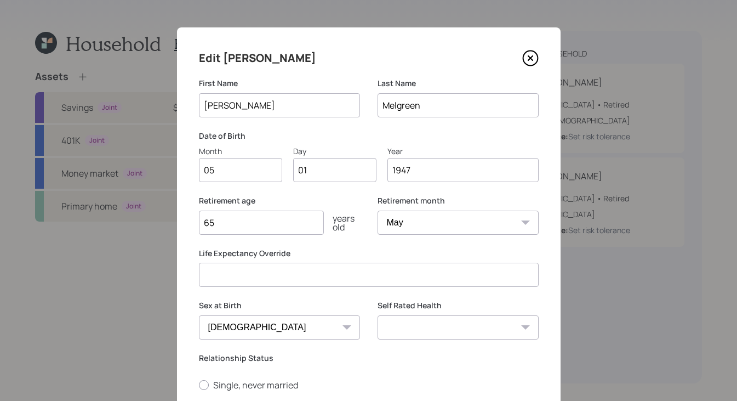
click at [523, 63] on icon at bounding box center [531, 58] width 16 height 16
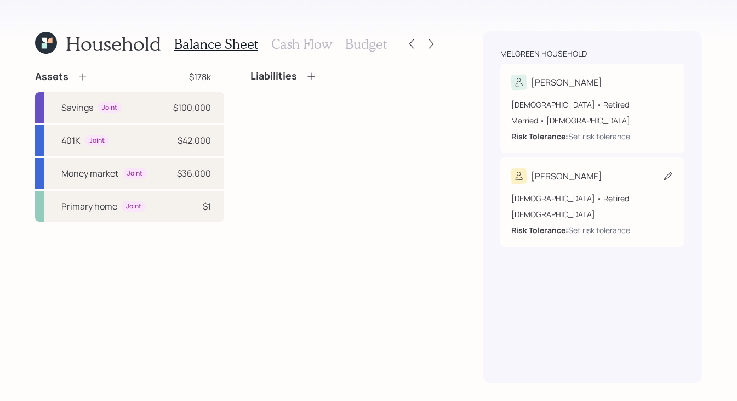
click at [582, 184] on div "80 years old • Retired Female Risk Tolerance: Set risk tolerance" at bounding box center [593, 210] width 162 height 52
select select "female"
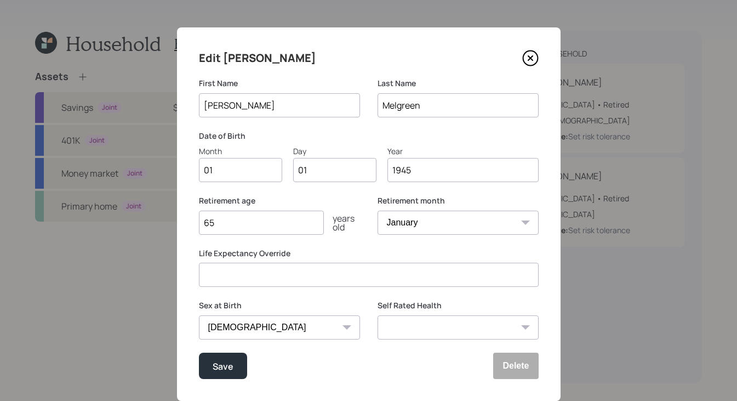
click at [527, 56] on icon at bounding box center [531, 58] width 16 height 16
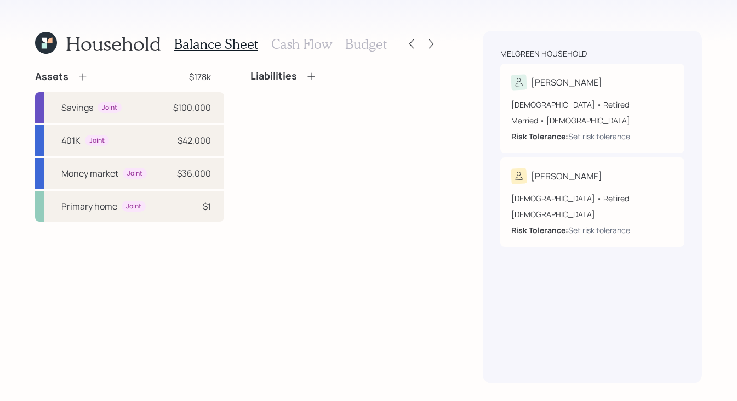
click at [350, 148] on div "Liabilities" at bounding box center [345, 145] width 189 height 151
click at [53, 44] on icon at bounding box center [46, 43] width 22 height 22
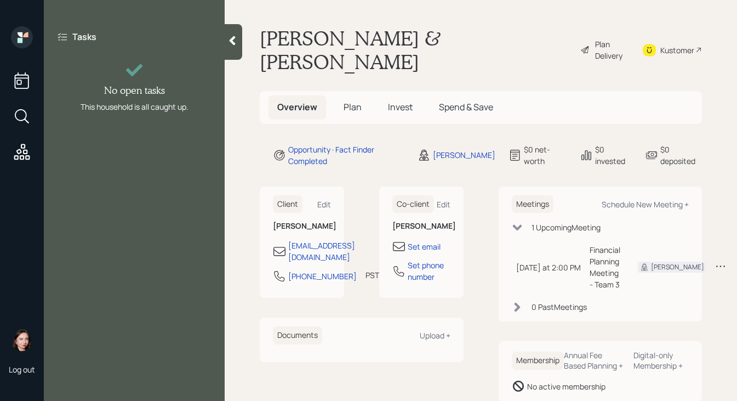
click at [231, 40] on icon at bounding box center [233, 40] width 6 height 9
